Goal: Task Accomplishment & Management: Manage account settings

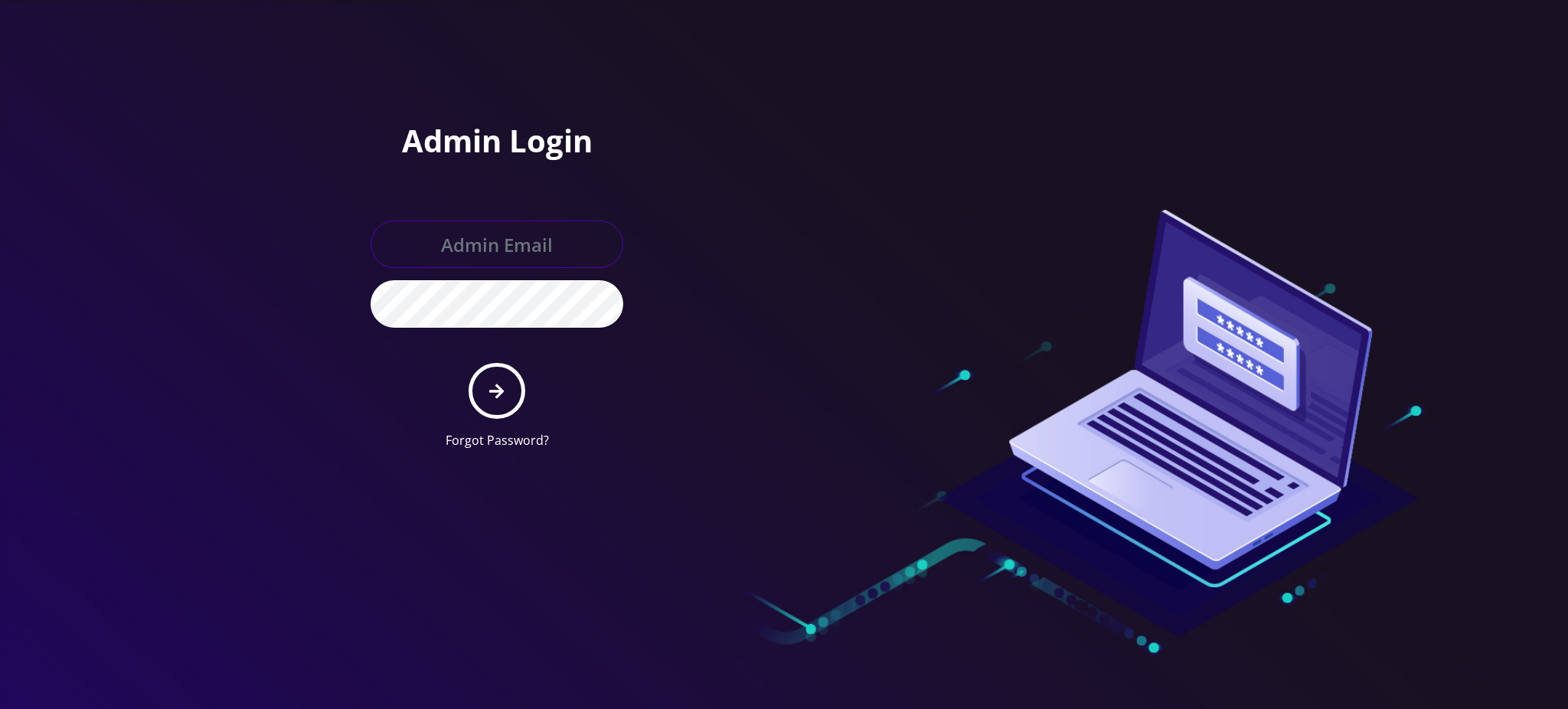
type input "[PERSON_NAME][EMAIL_ADDRESS][DOMAIN_NAME]"
click at [499, 395] on icon "submit" at bounding box center [496, 391] width 14 height 14
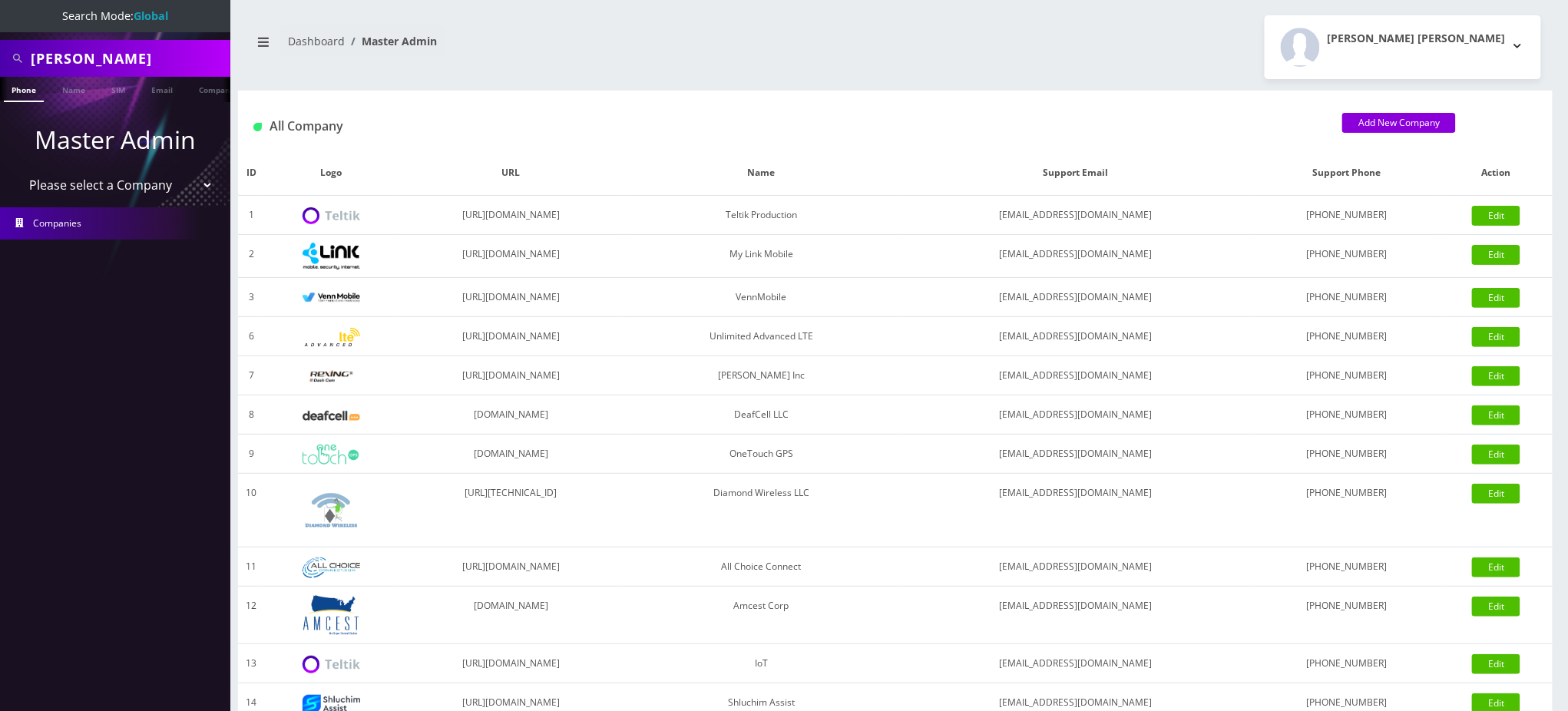
drag, startPoint x: 114, startPoint y: 59, endPoint x: 0, endPoint y: 36, distance: 116.3
click at [0, 36] on nav "Search Mode: Global [PERSON_NAME] Phone Name SIM Email Company Customer Master …" at bounding box center [115, 355] width 231 height 711
paste input "9292147976"
type input "9292147976"
click at [23, 87] on link "Phone" at bounding box center [23, 89] width 40 height 25
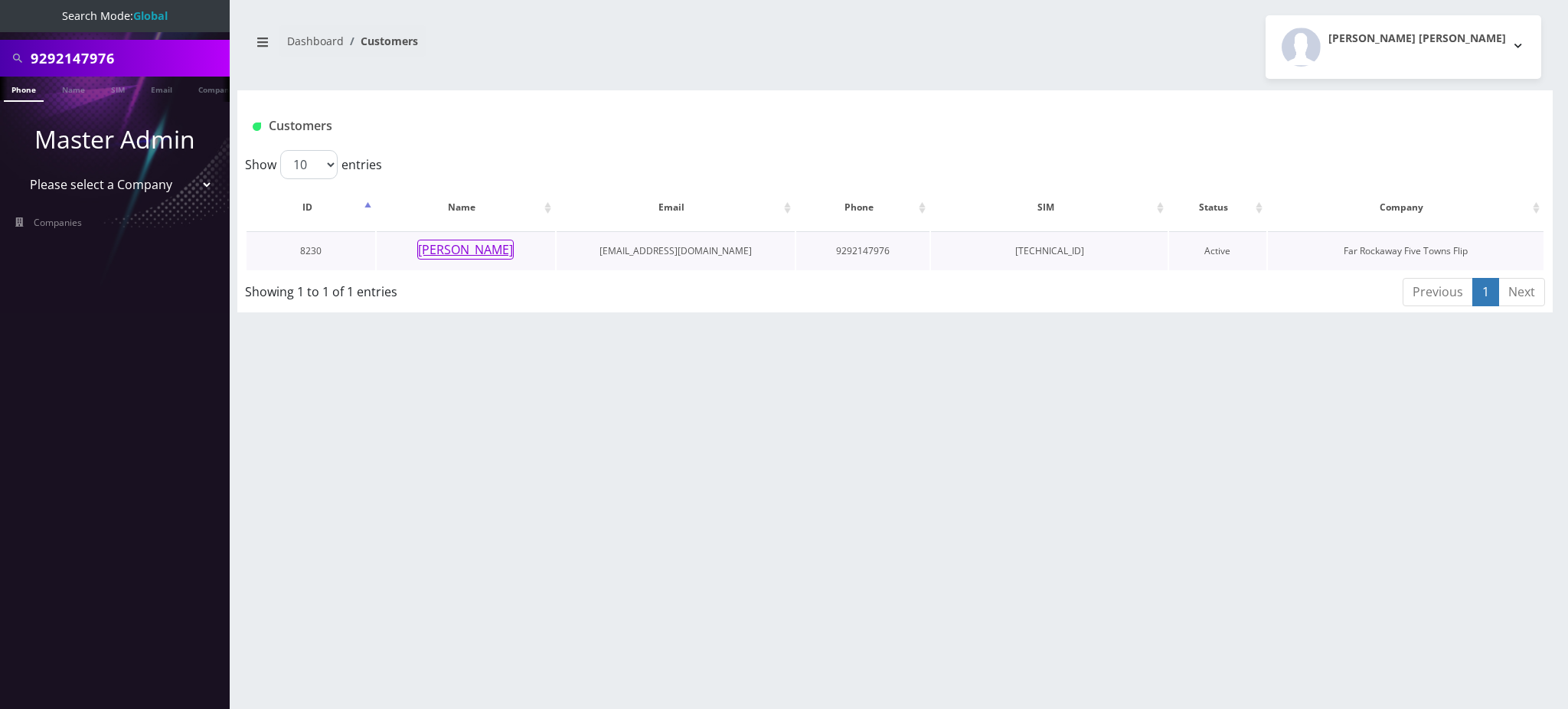
click at [502, 251] on button "[PERSON_NAME]" at bounding box center [465, 250] width 96 height 20
click at [493, 250] on button "[PERSON_NAME]" at bounding box center [465, 250] width 96 height 20
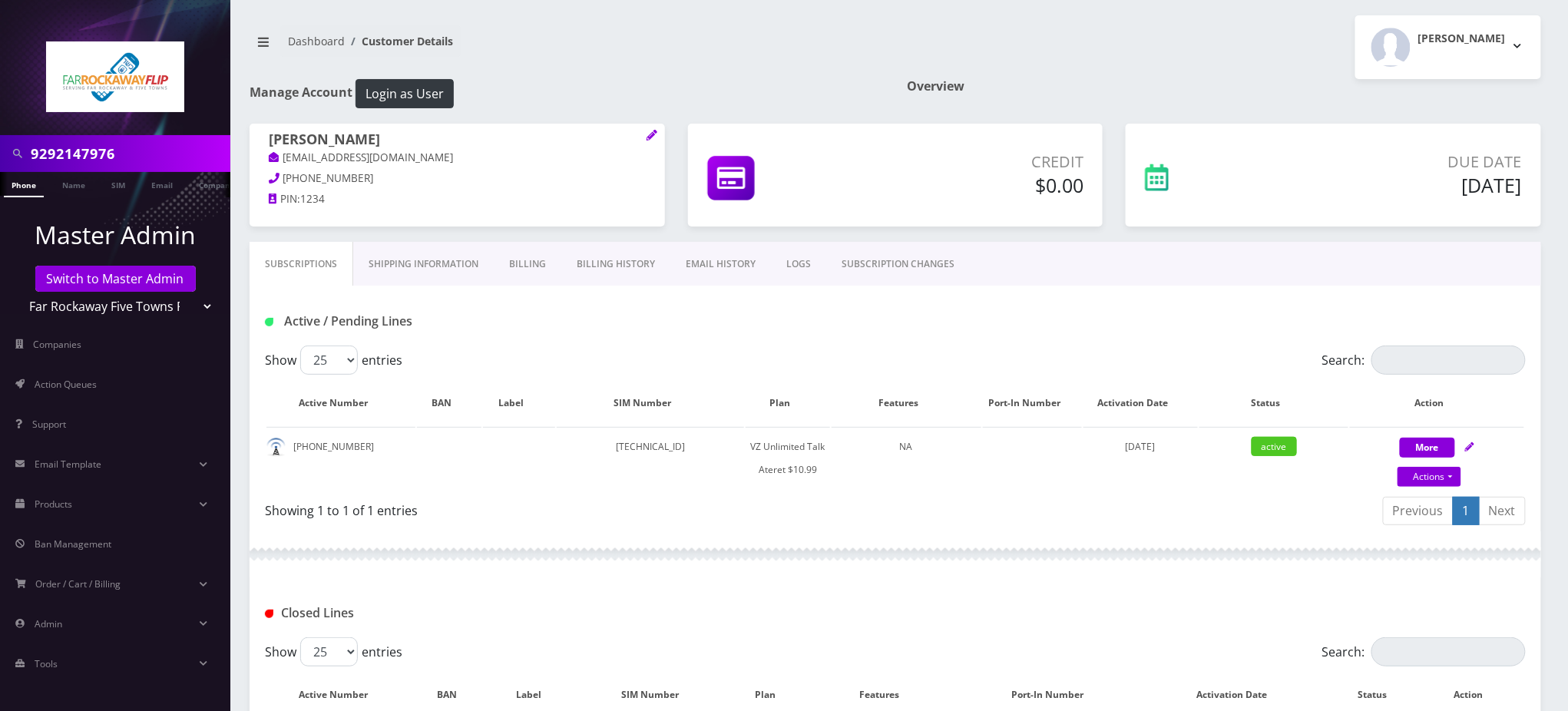
click at [969, 313] on div "Active / Pending Lines" at bounding box center [895, 322] width 1284 height 25
click at [886, 273] on link "SUBSCRIPTION CHANGES" at bounding box center [898, 263] width 143 height 44
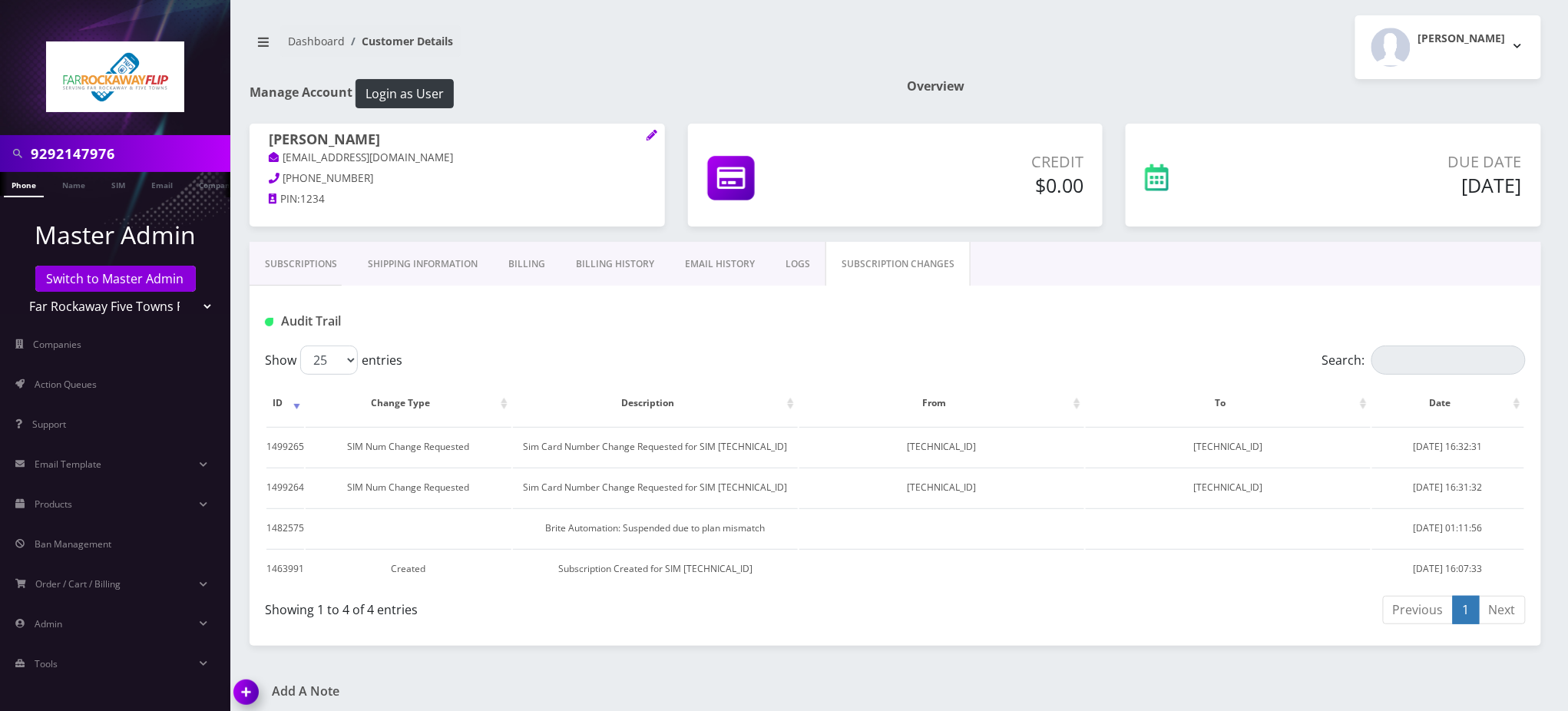
drag, startPoint x: 566, startPoint y: 335, endPoint x: 426, endPoint y: 269, distance: 154.8
click at [563, 335] on div "Audit Trail" at bounding box center [895, 315] width 1291 height 59
click at [304, 271] on link "Subscriptions" at bounding box center [301, 263] width 103 height 44
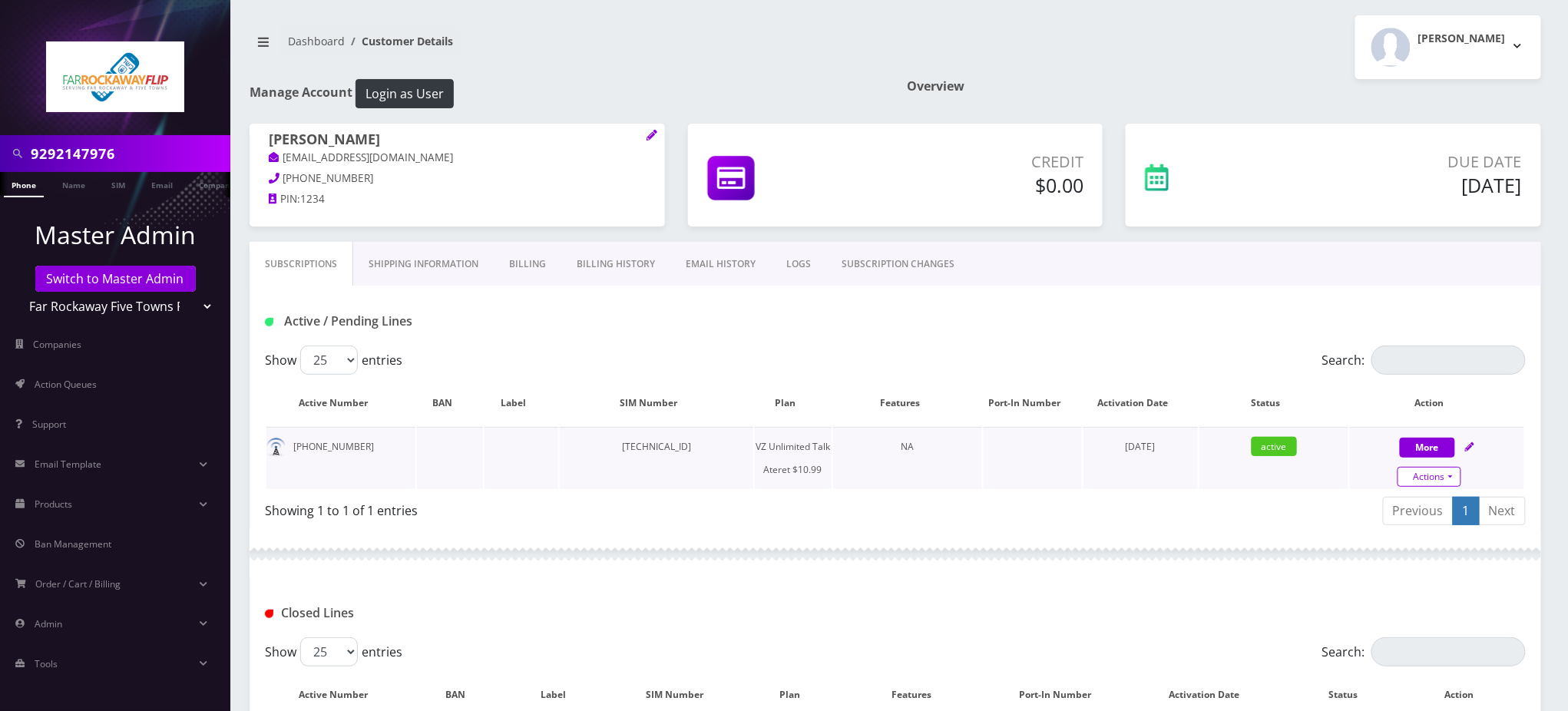
click at [1450, 476] on link "Actions" at bounding box center [1429, 477] width 64 height 20
select select "483"
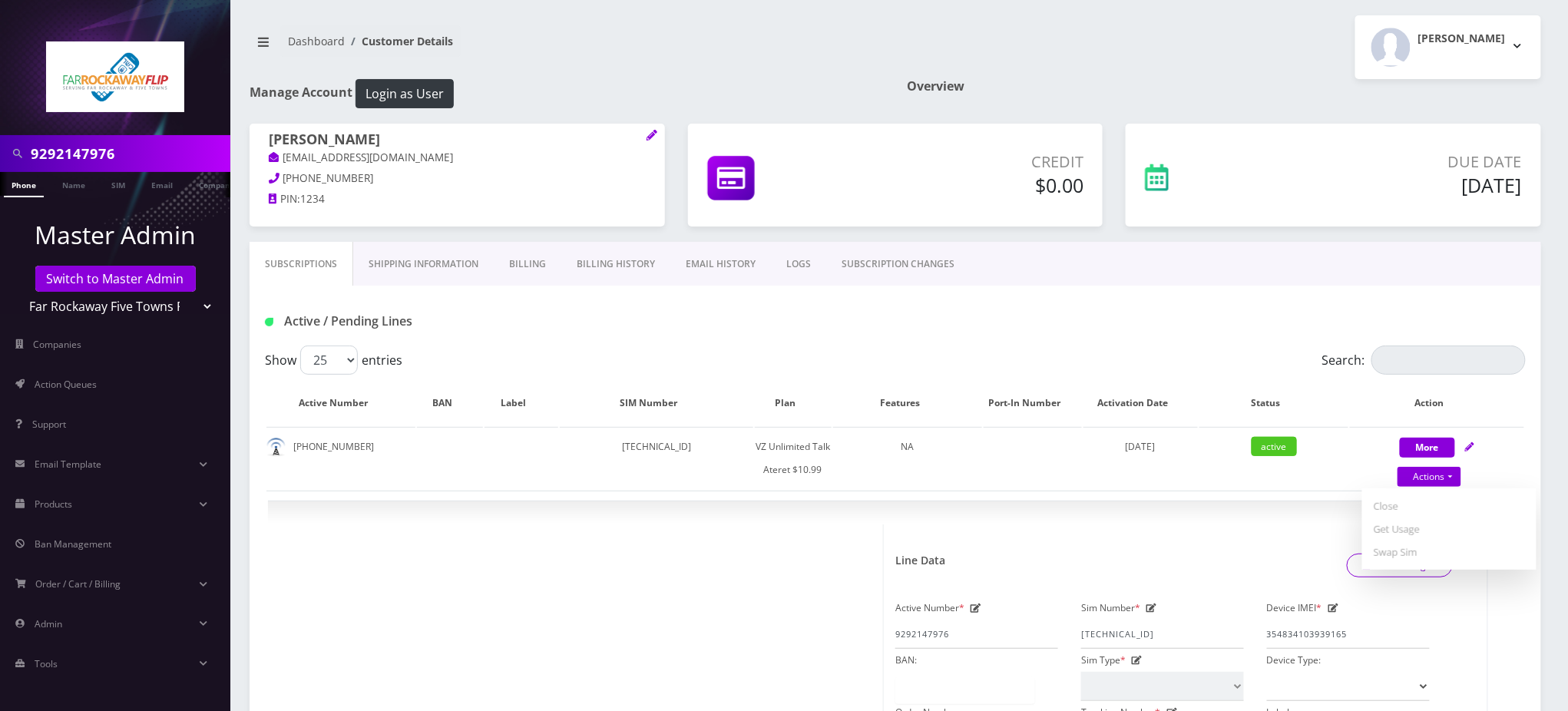
click at [925, 348] on div "Show 25 50 100 250 500 entries" at bounding box center [738, 360] width 946 height 29
drag, startPoint x: 827, startPoint y: 343, endPoint x: 845, endPoint y: 314, distance: 34.1
click at [845, 314] on div "Active / Pending Lines" at bounding box center [895, 315] width 1291 height 59
click at [1217, 313] on div "Active / Pending Lines" at bounding box center [895, 322] width 1284 height 25
click at [1341, 286] on div "Subscriptions Shipping Information Billing Billing History EMAIL HISTORY LOGS S…" at bounding box center [895, 263] width 1291 height 44
